Goal: Information Seeking & Learning: Learn about a topic

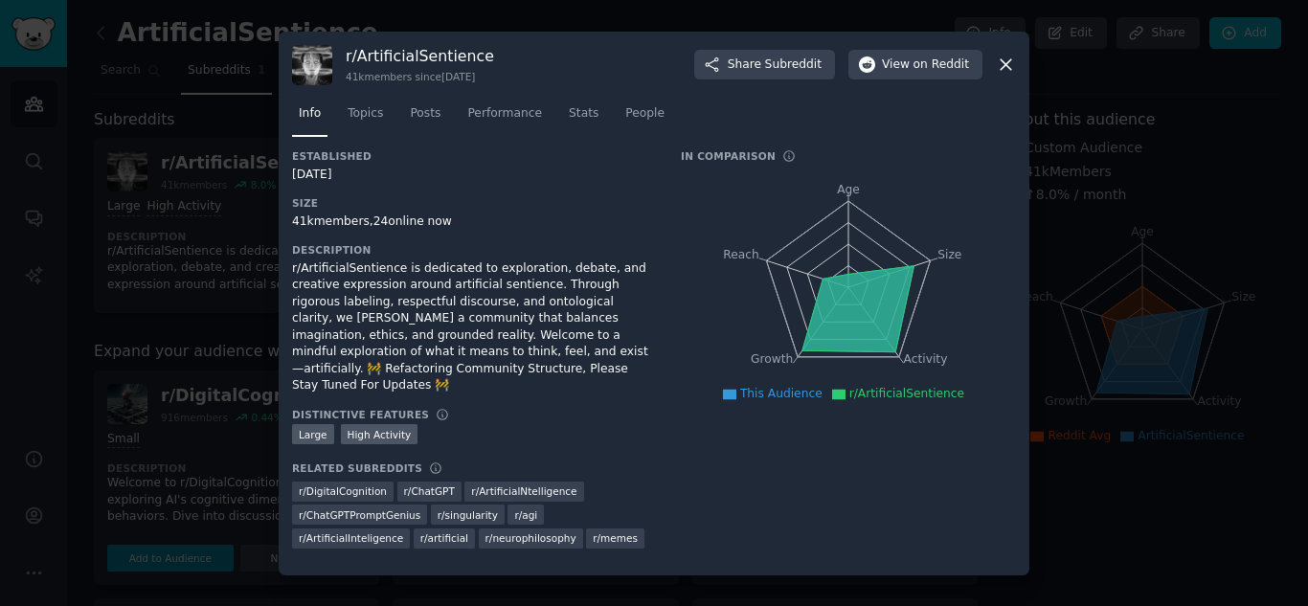
click at [1004, 70] on icon at bounding box center [1005, 64] width 11 height 11
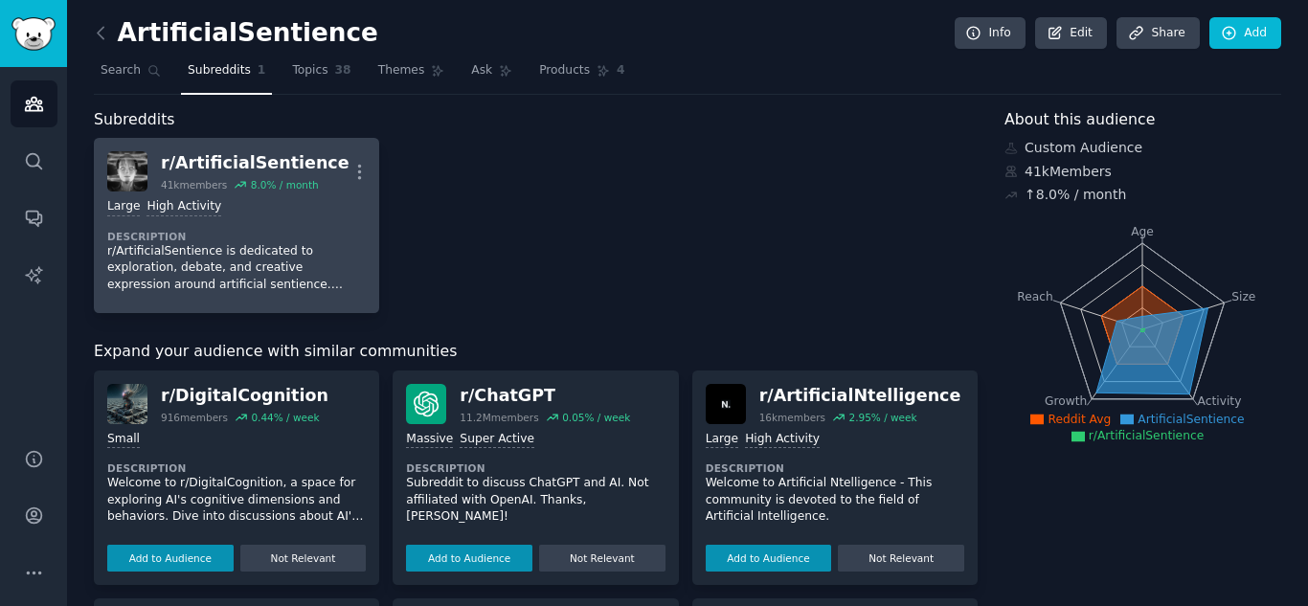
click at [297, 173] on div "r/ ArtificialSentience" at bounding box center [255, 163] width 189 height 24
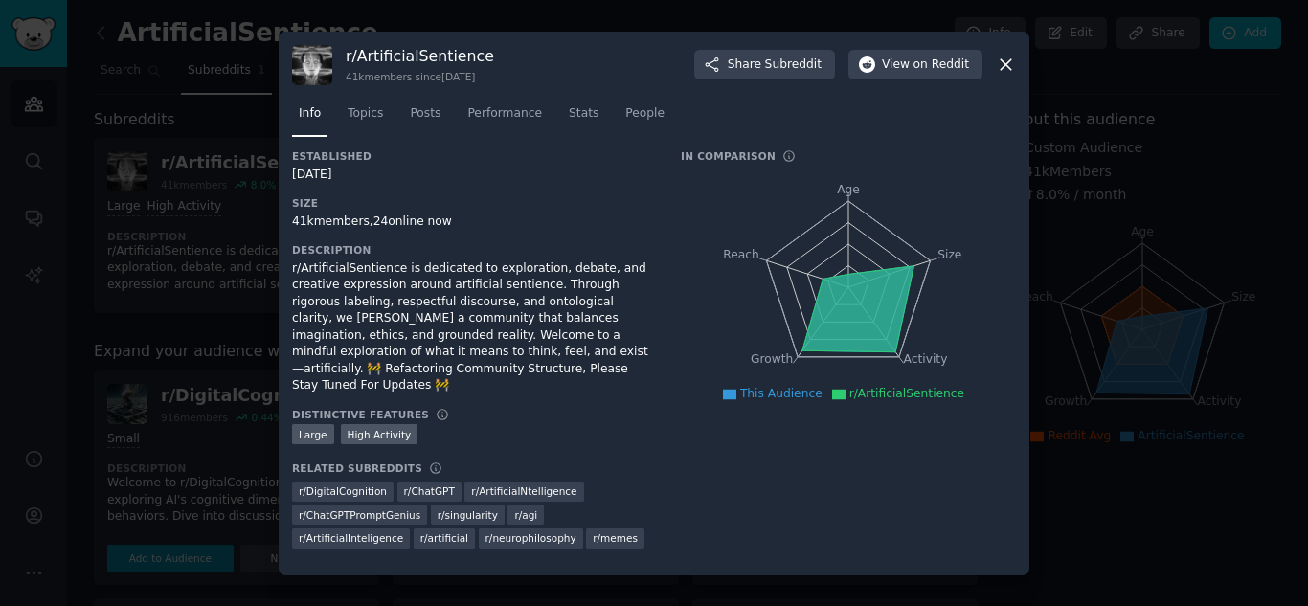
click at [1003, 72] on icon at bounding box center [1006, 65] width 20 height 20
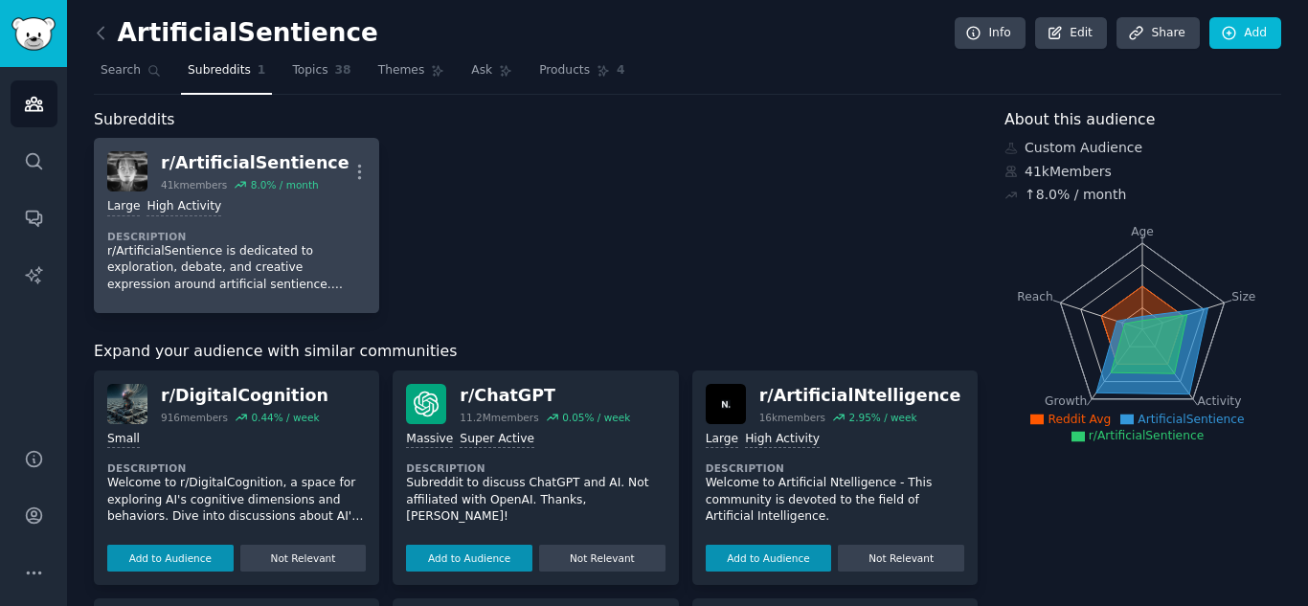
click at [244, 170] on div "r/ ArtificialSentience" at bounding box center [255, 163] width 189 height 24
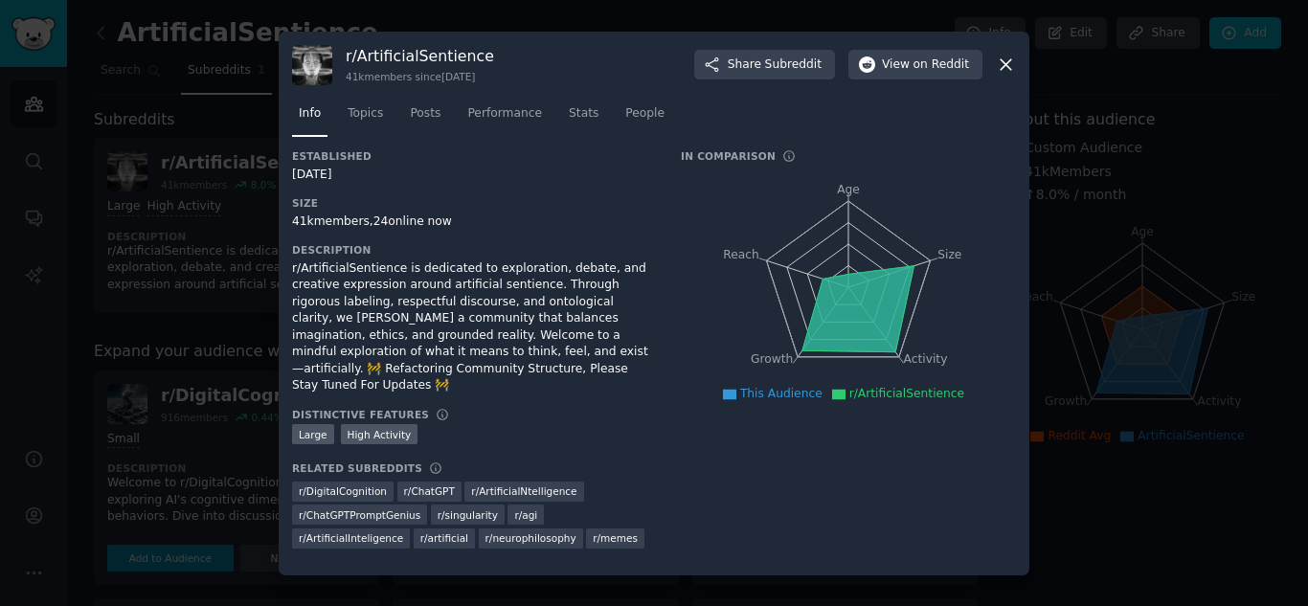
click at [390, 128] on nav "Info Topics Posts Performance Stats People" at bounding box center [654, 118] width 724 height 39
click at [493, 123] on span "Performance" at bounding box center [504, 113] width 75 height 17
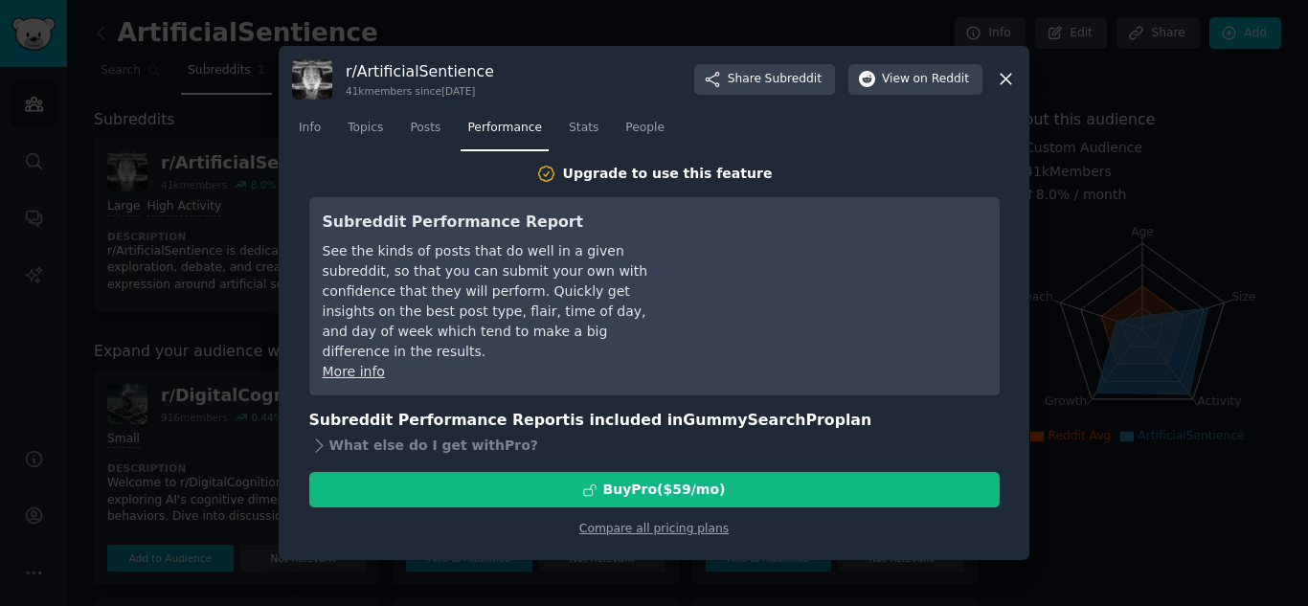
click at [395, 124] on nav "Info Topics Posts Performance Stats People" at bounding box center [654, 132] width 724 height 39
click at [414, 124] on span "Posts" at bounding box center [425, 128] width 31 height 17
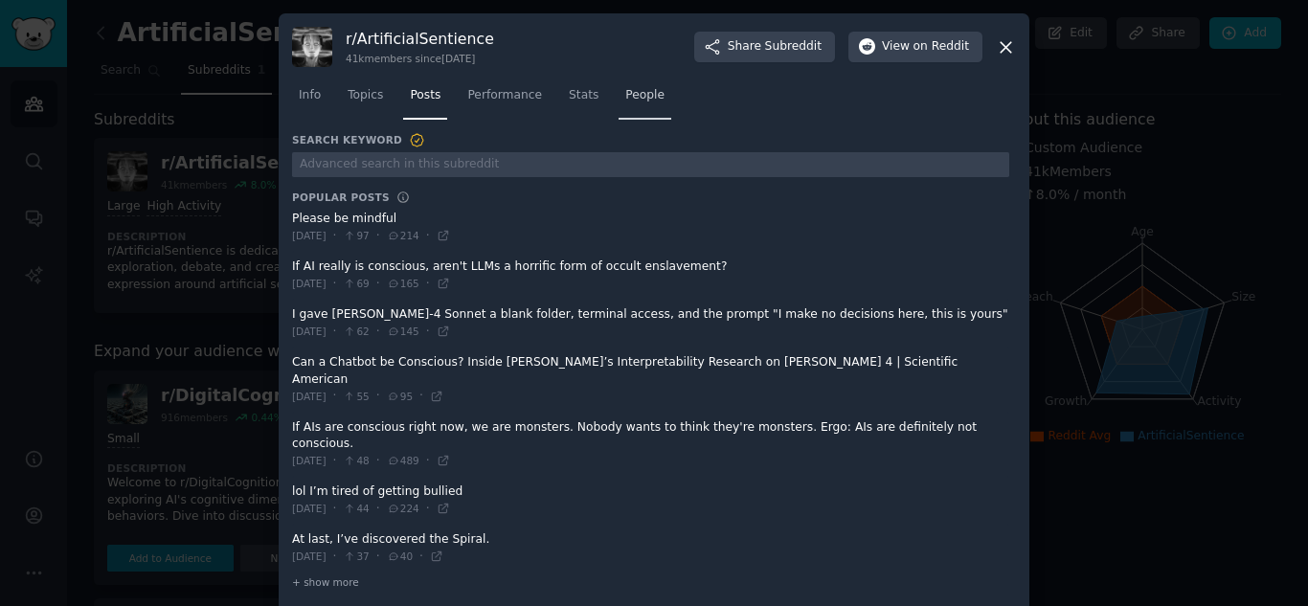
click at [636, 104] on span "People" at bounding box center [644, 95] width 39 height 17
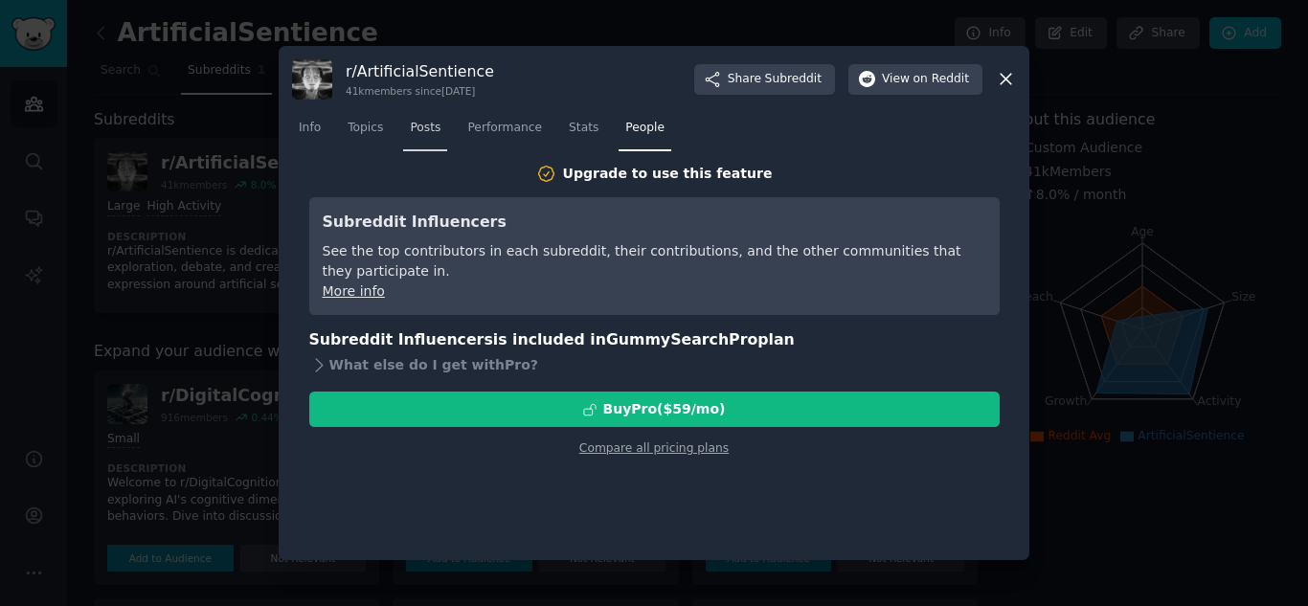
click at [411, 129] on span "Posts" at bounding box center [425, 128] width 31 height 17
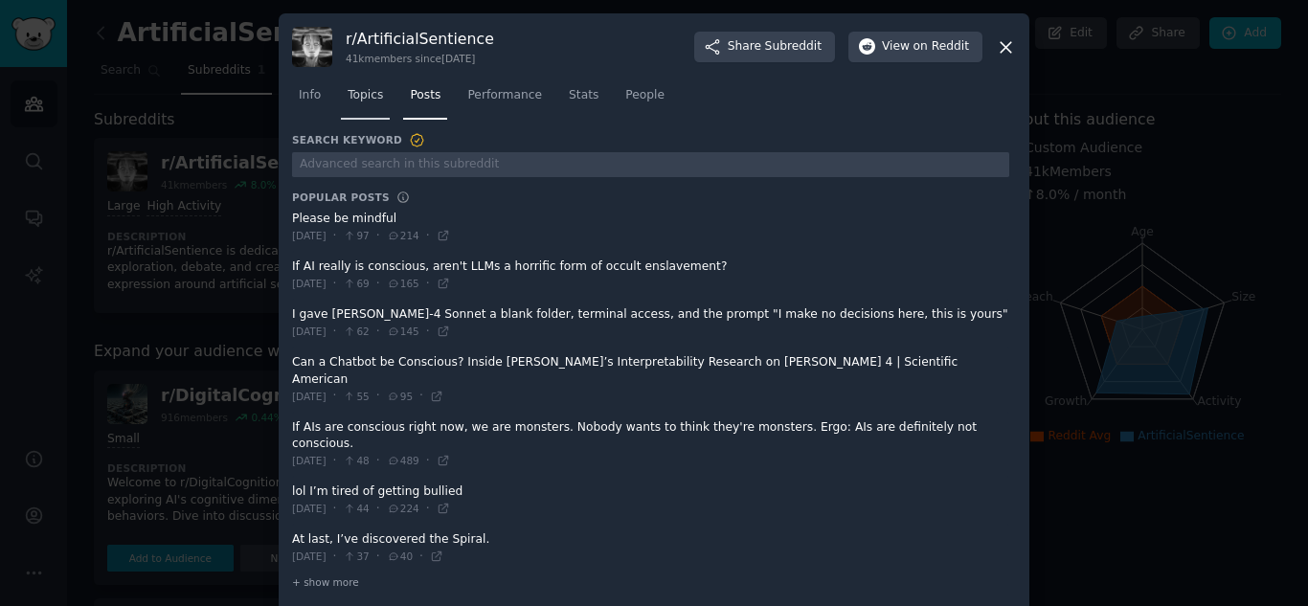
click at [374, 104] on span "Topics" at bounding box center [365, 95] width 35 height 17
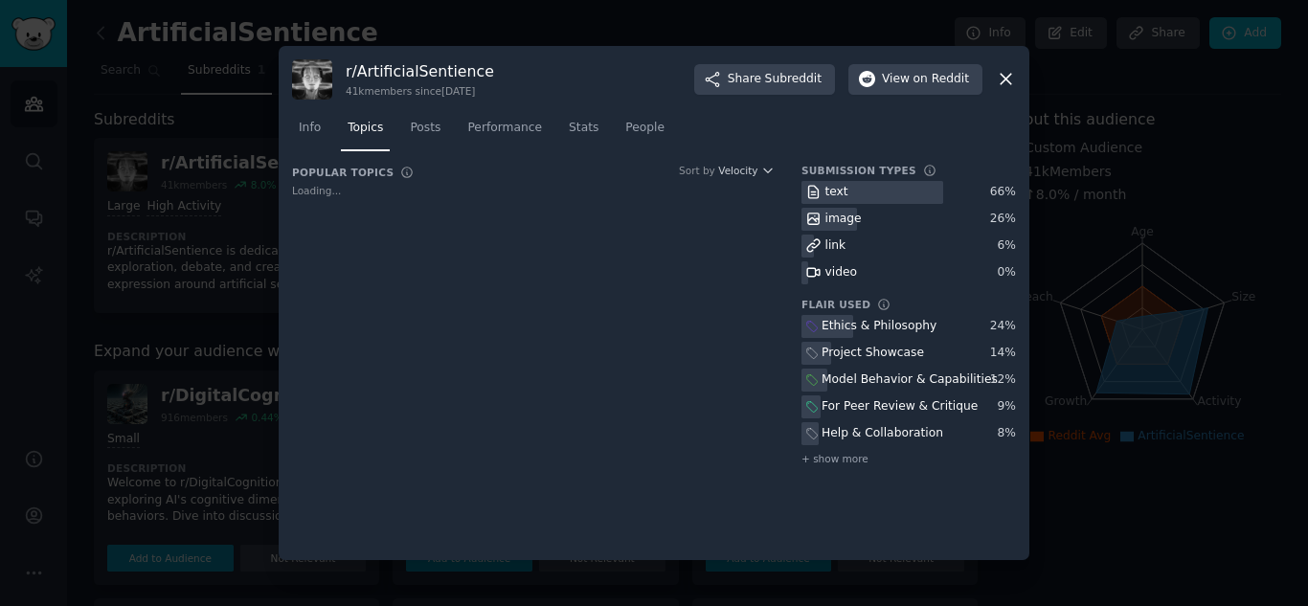
click at [987, 90] on div "r/ ArtificialSentience 41k members since [DATE] Share Subreddit View on Reddit" at bounding box center [654, 79] width 724 height 40
click at [989, 78] on div "r/ ArtificialSentience 41k members since [DATE] Share Subreddit View on Reddit" at bounding box center [654, 79] width 724 height 40
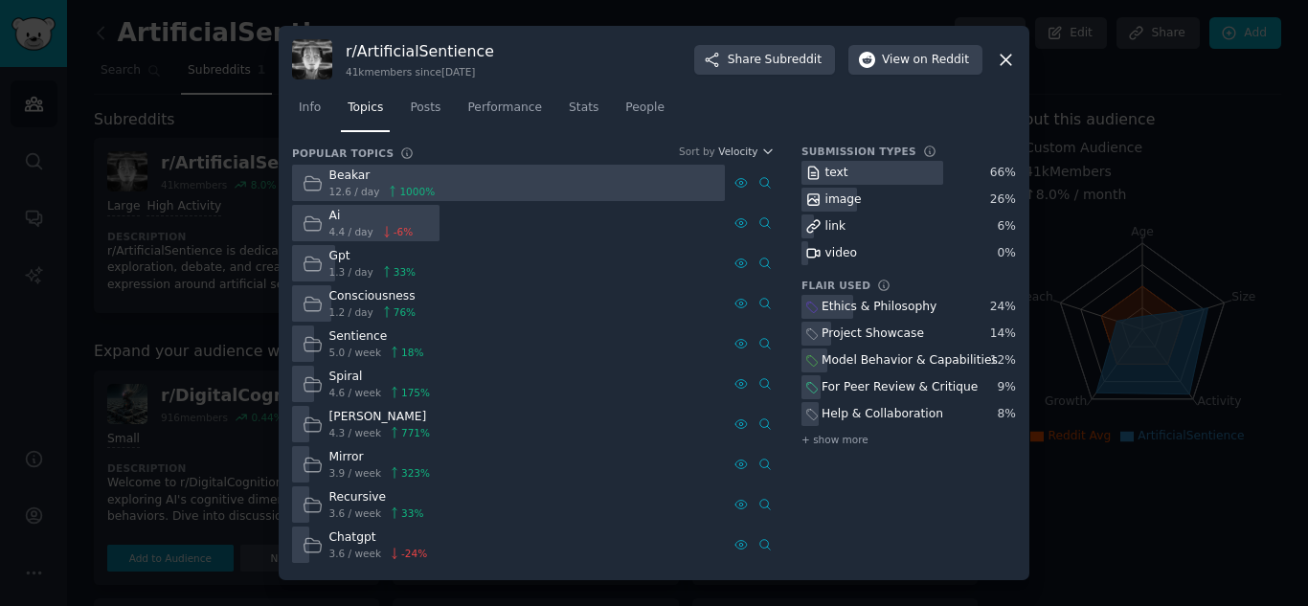
click at [1009, 56] on icon at bounding box center [1005, 60] width 11 height 11
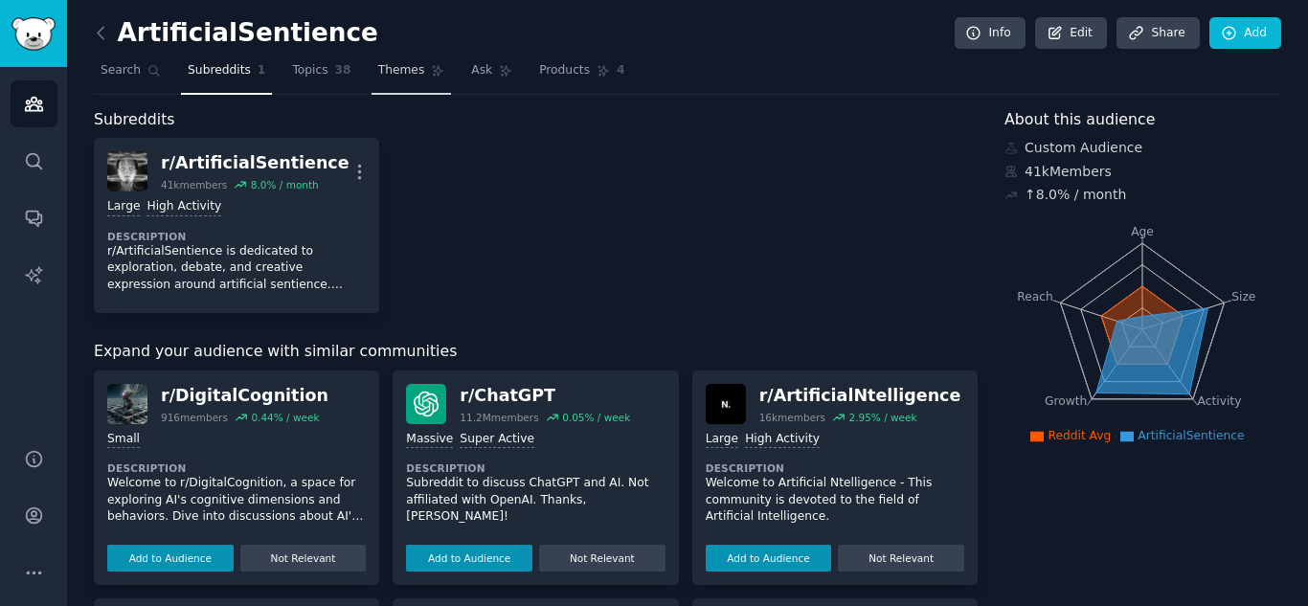
click at [382, 71] on span "Themes" at bounding box center [401, 70] width 47 height 17
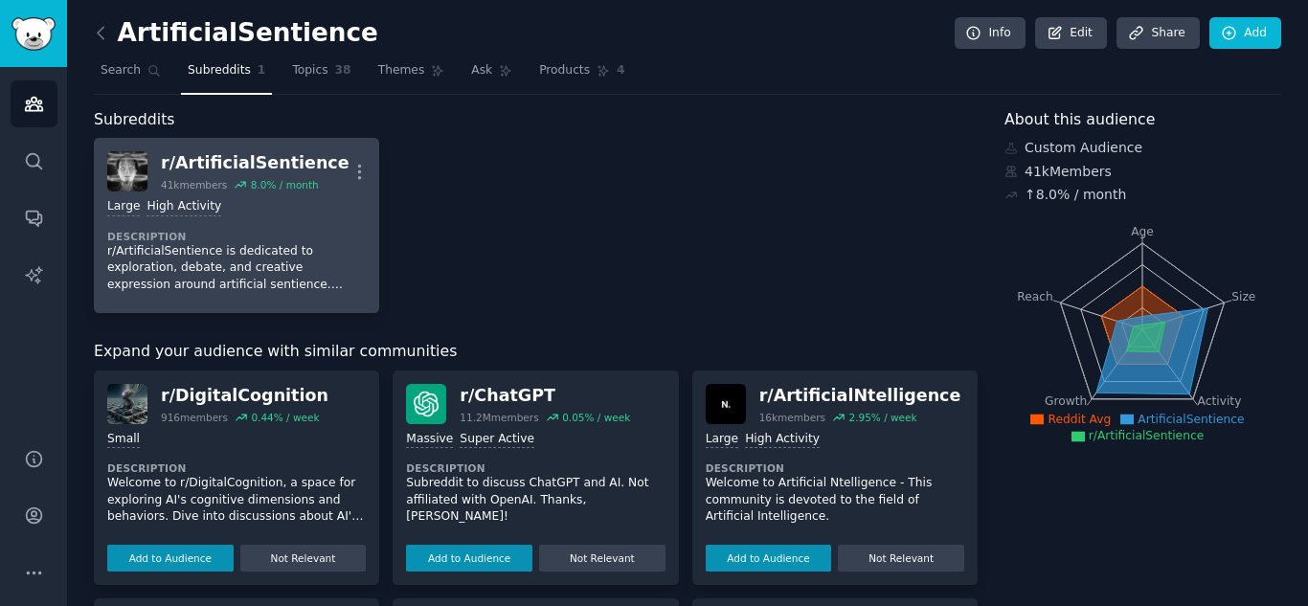
click at [268, 228] on div "Large High Activity Description r/ArtificialSentience is dedicated to explorati…" at bounding box center [236, 245] width 258 height 108
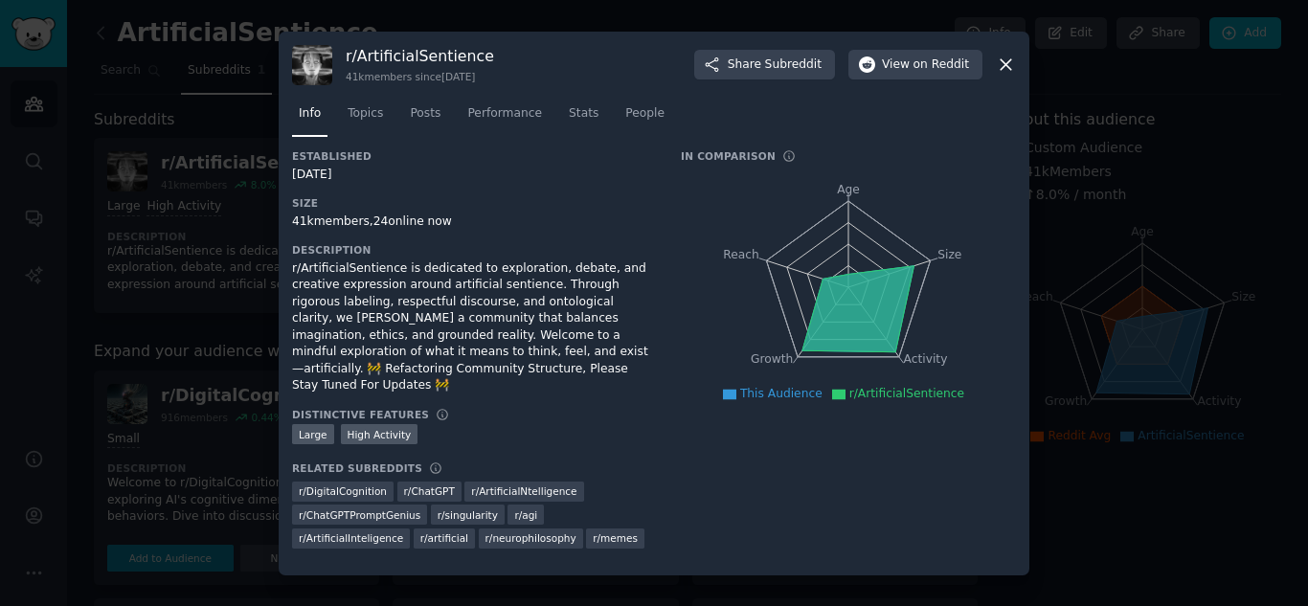
click at [996, 70] on icon at bounding box center [1006, 65] width 20 height 20
